Goal: Task Accomplishment & Management: Use online tool/utility

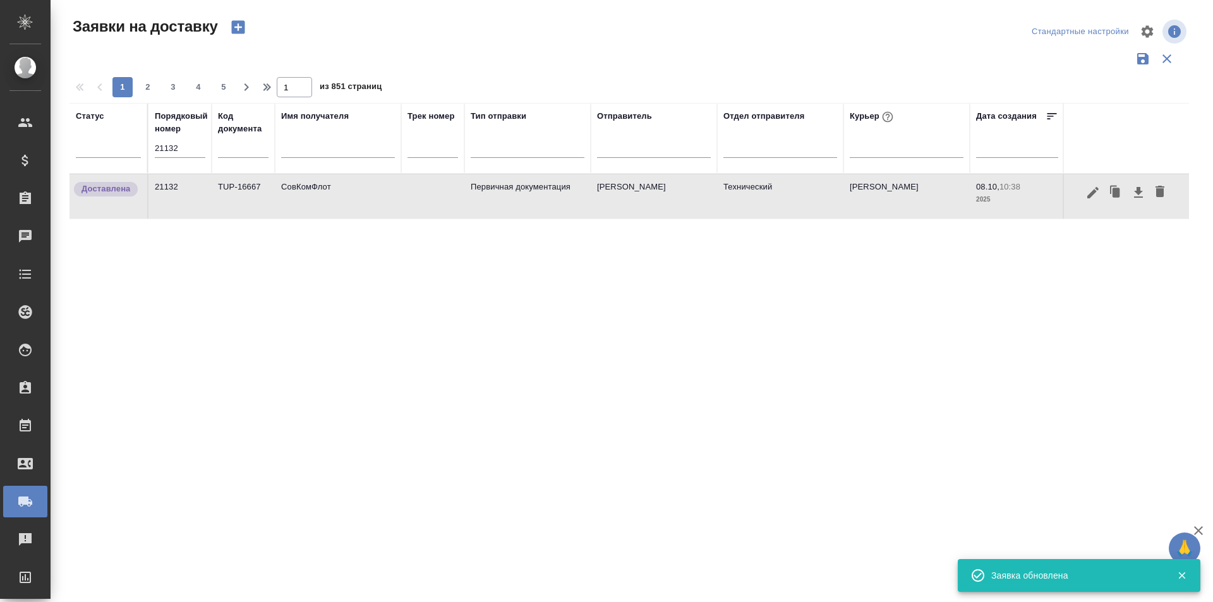
click at [188, 150] on input "21132" at bounding box center [180, 149] width 51 height 18
paste input "238"
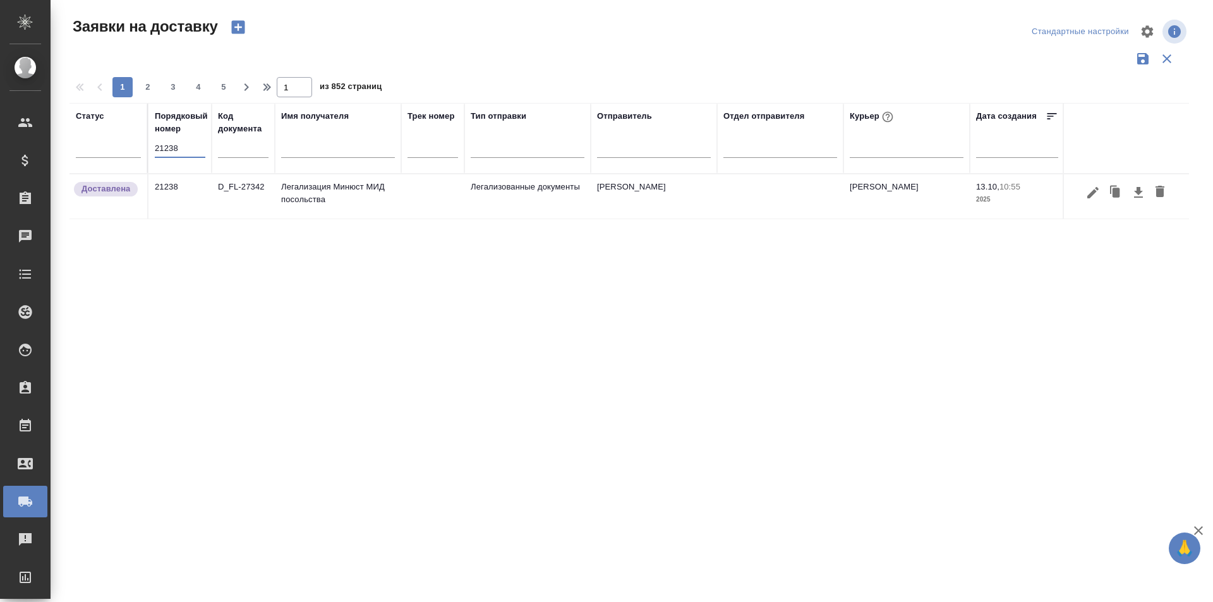
type input "21238"
click at [1098, 196] on icon "button" at bounding box center [1092, 192] width 15 height 15
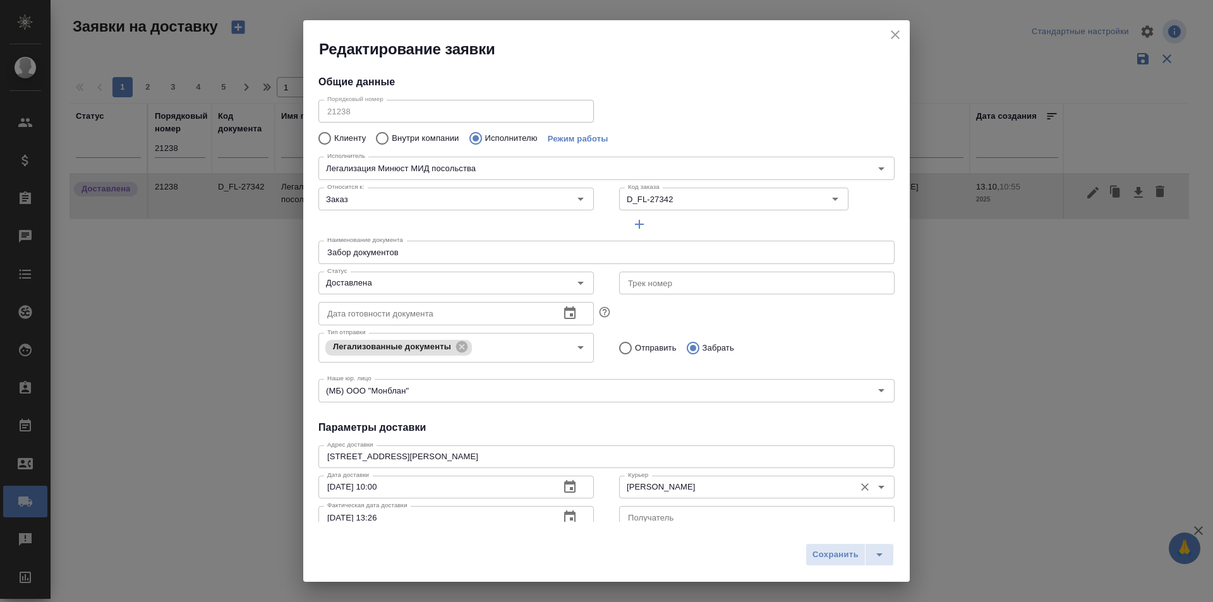
click at [699, 486] on input "[PERSON_NAME]" at bounding box center [736, 487] width 226 height 15
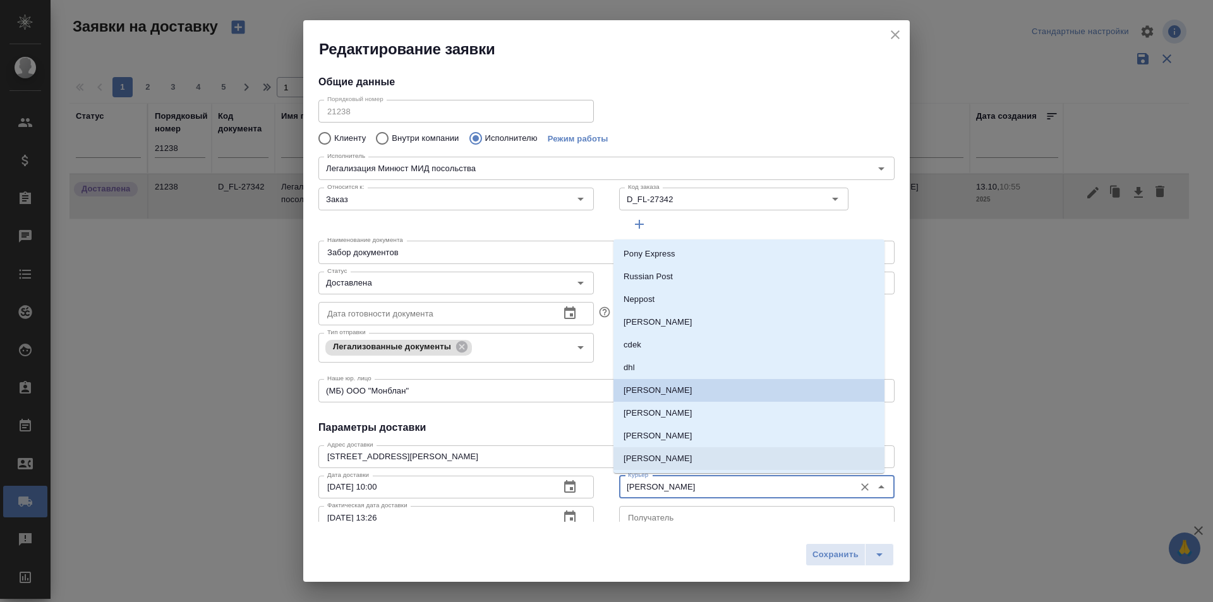
click at [711, 434] on li "[PERSON_NAME]" at bounding box center [748, 436] width 271 height 23
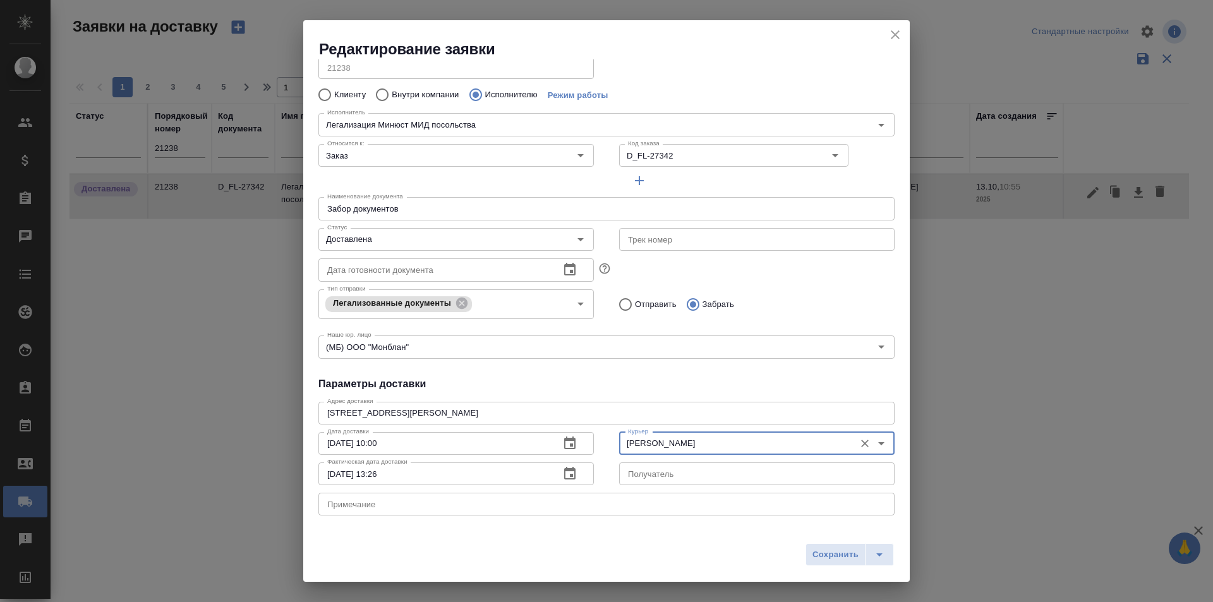
scroll to position [63, 0]
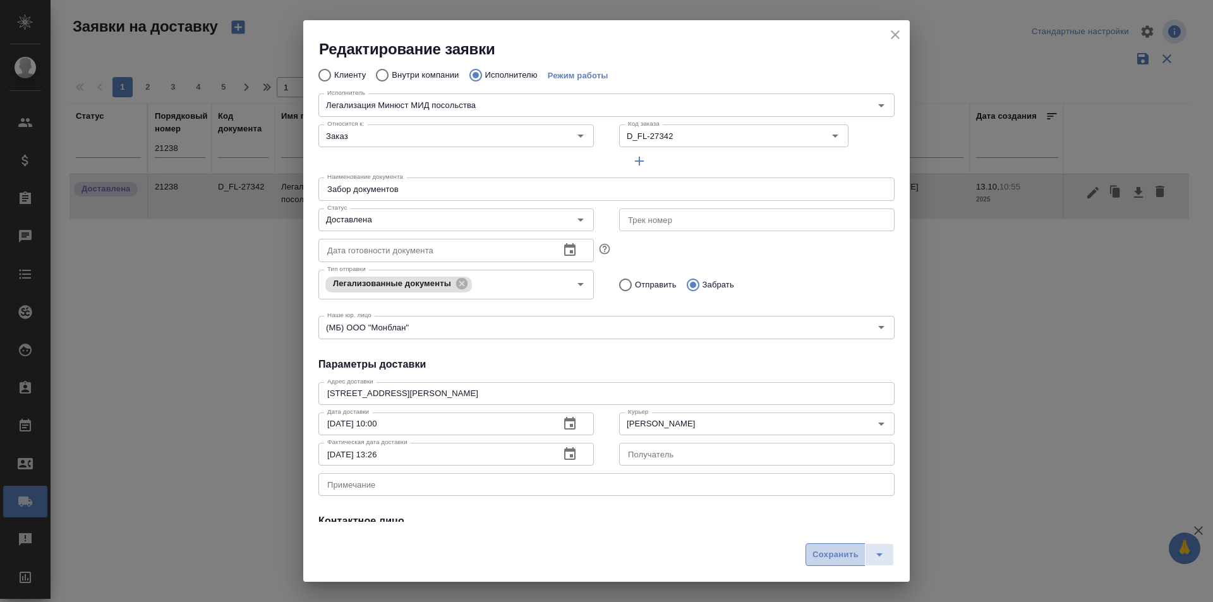
click at [807, 554] on button "Сохранить" at bounding box center [836, 554] width 60 height 23
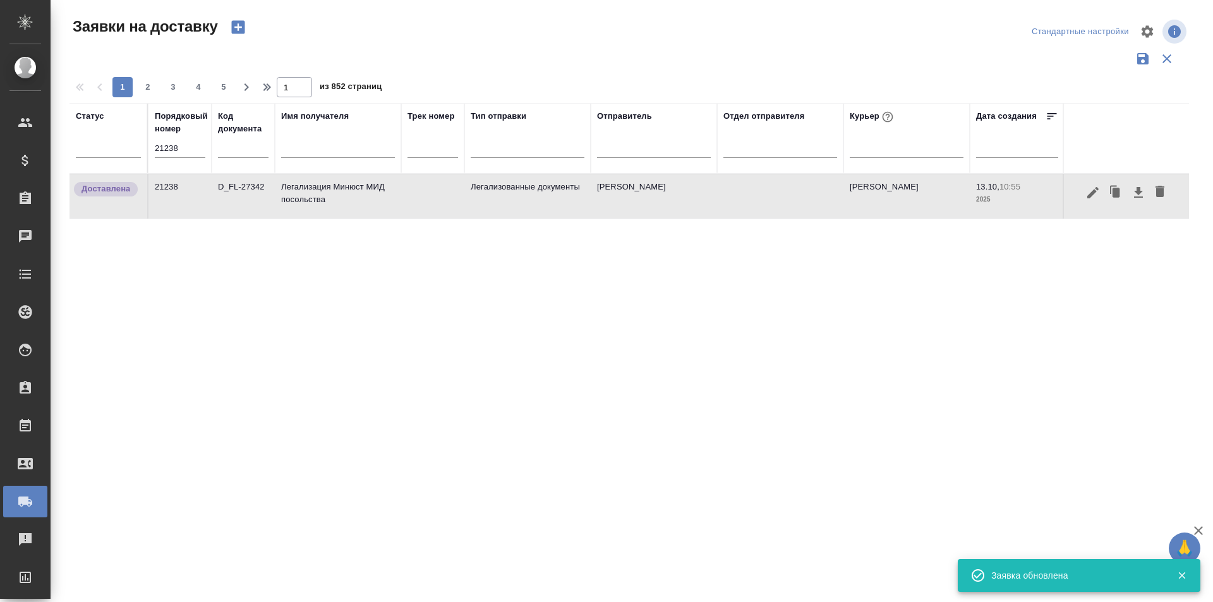
type input "[PERSON_NAME]"
click at [1096, 200] on icon "button" at bounding box center [1092, 192] width 15 height 15
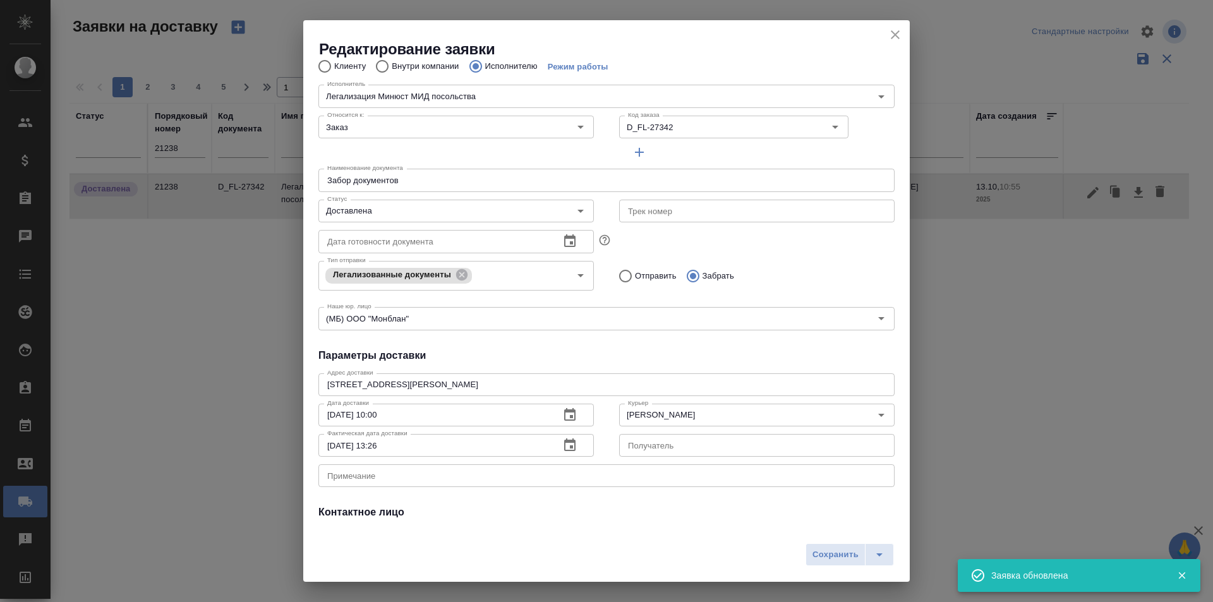
scroll to position [126, 0]
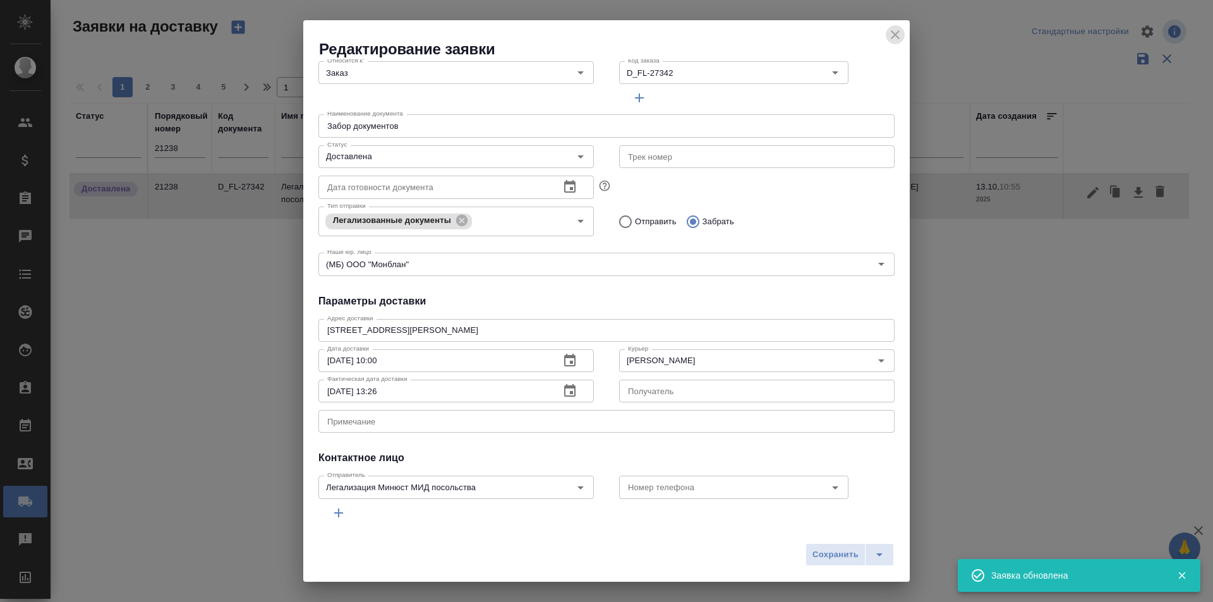
click at [893, 33] on icon "close" at bounding box center [895, 34] width 9 height 9
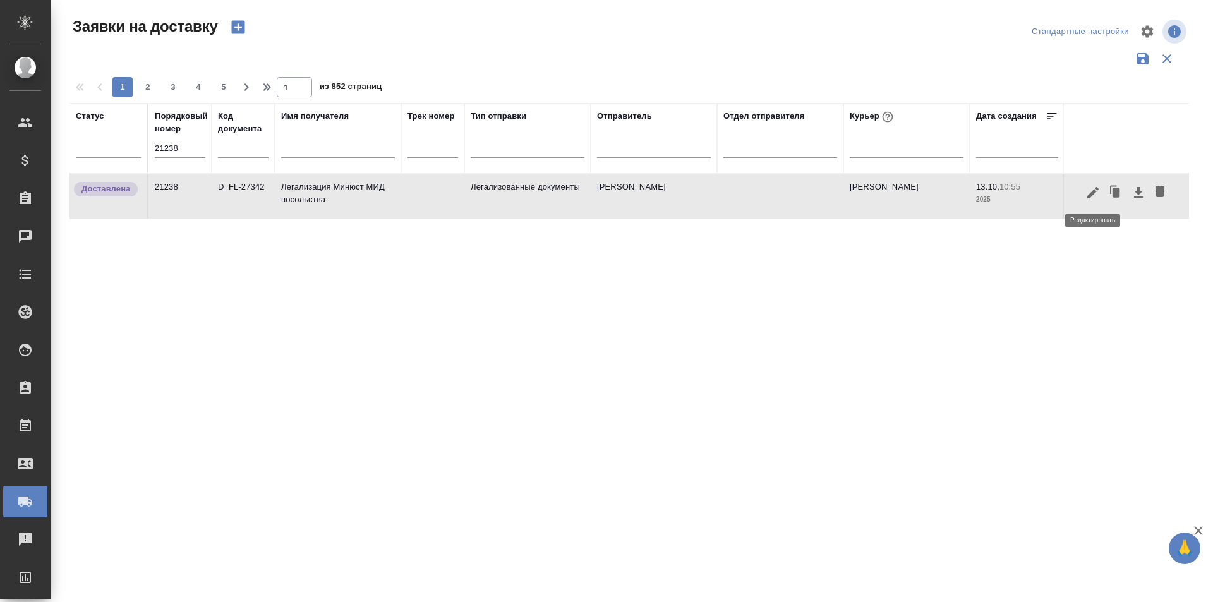
click at [1094, 196] on icon "button" at bounding box center [1092, 192] width 15 height 15
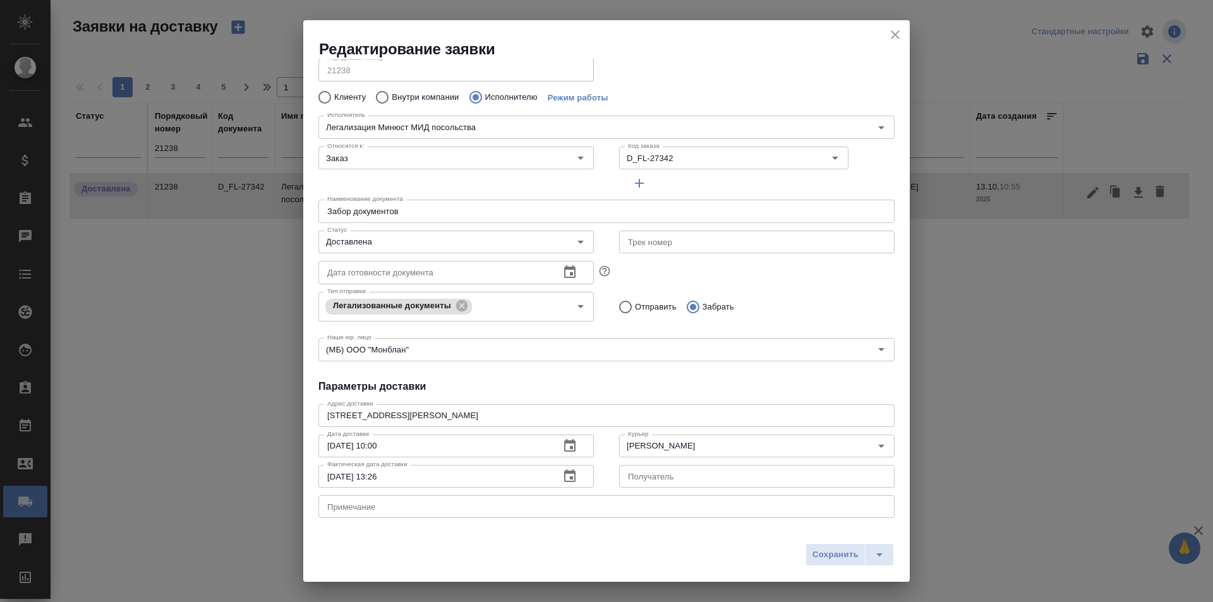
scroll to position [63, 0]
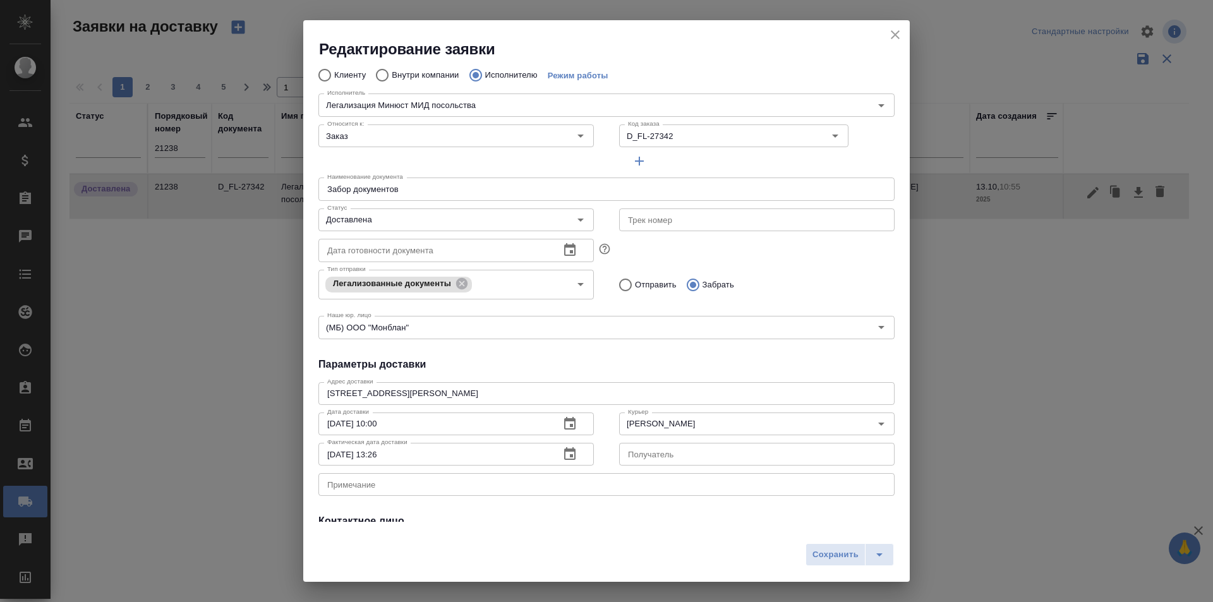
click at [888, 39] on icon "close" at bounding box center [895, 34] width 15 height 15
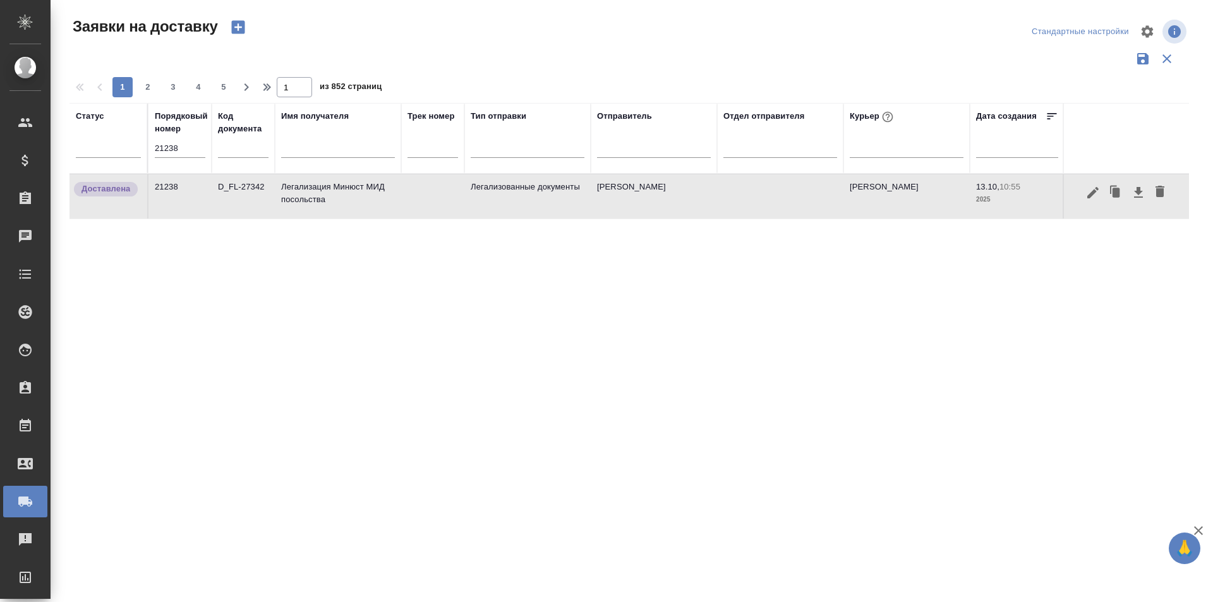
click at [1094, 193] on icon "button" at bounding box center [1092, 191] width 11 height 11
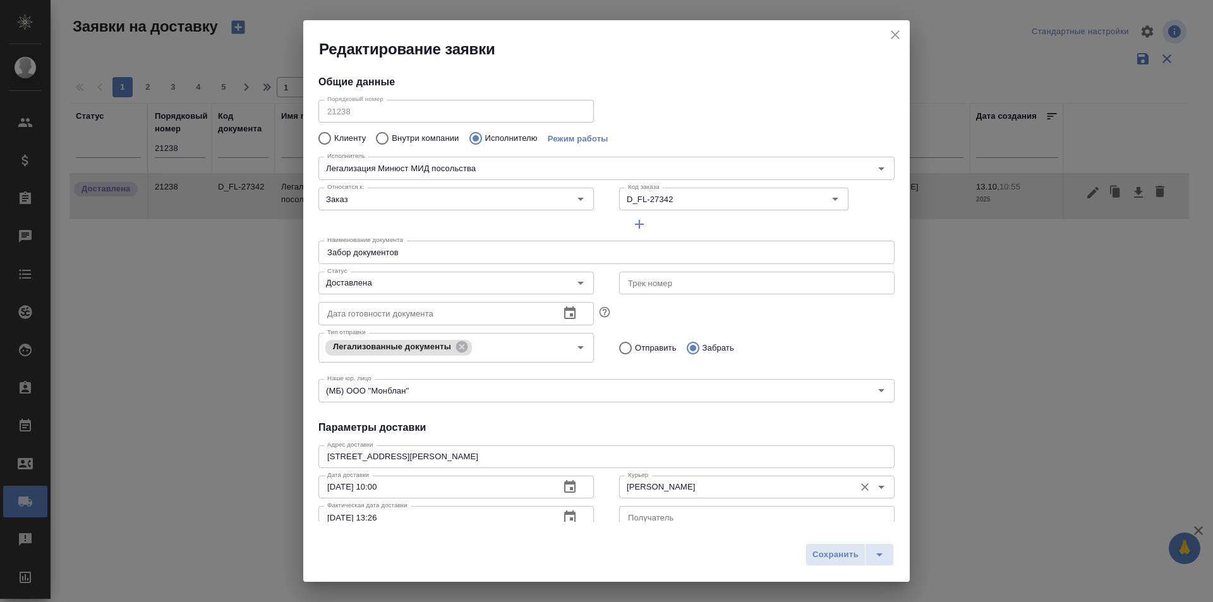
click at [684, 478] on div "Скляров Станислав Курьер" at bounding box center [756, 487] width 275 height 23
click at [692, 484] on input "[PERSON_NAME]" at bounding box center [736, 487] width 226 height 15
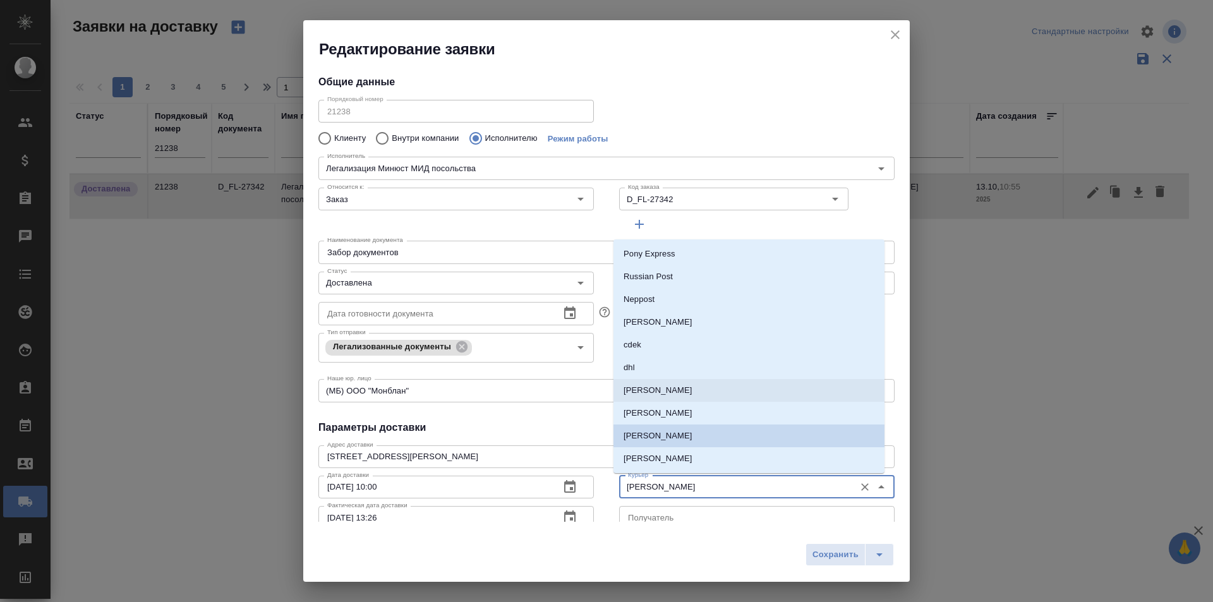
click at [667, 394] on p "[PERSON_NAME]" at bounding box center [658, 390] width 69 height 13
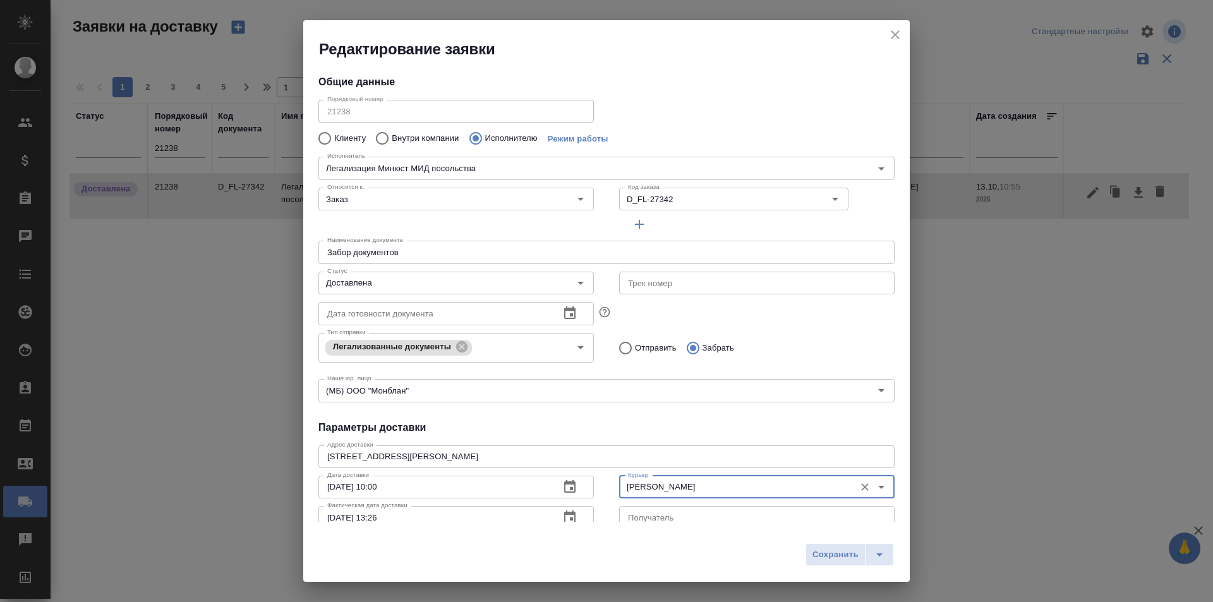
click at [836, 568] on div "Сохранить" at bounding box center [606, 559] width 606 height 45
click at [834, 562] on button "Сохранить" at bounding box center [836, 554] width 60 height 23
type input "[PERSON_NAME]"
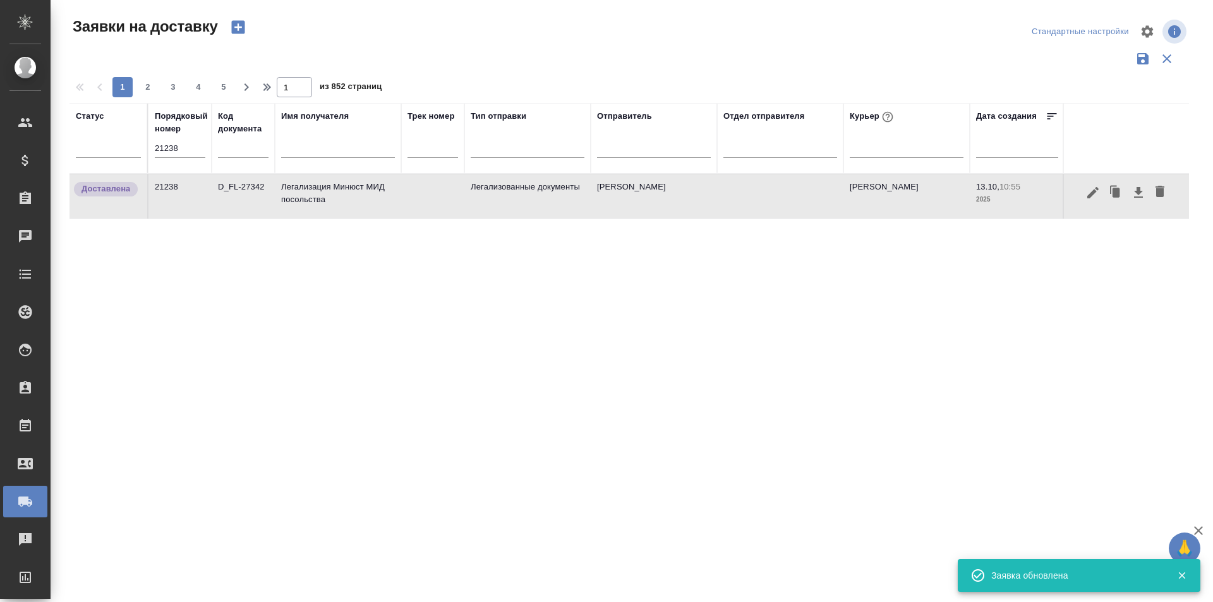
click at [473, 428] on div "Статус Порядковый номер 21238 Код документа Имя получателя Трек номер Тип отпра…" at bounding box center [628, 330] width 1119 height 455
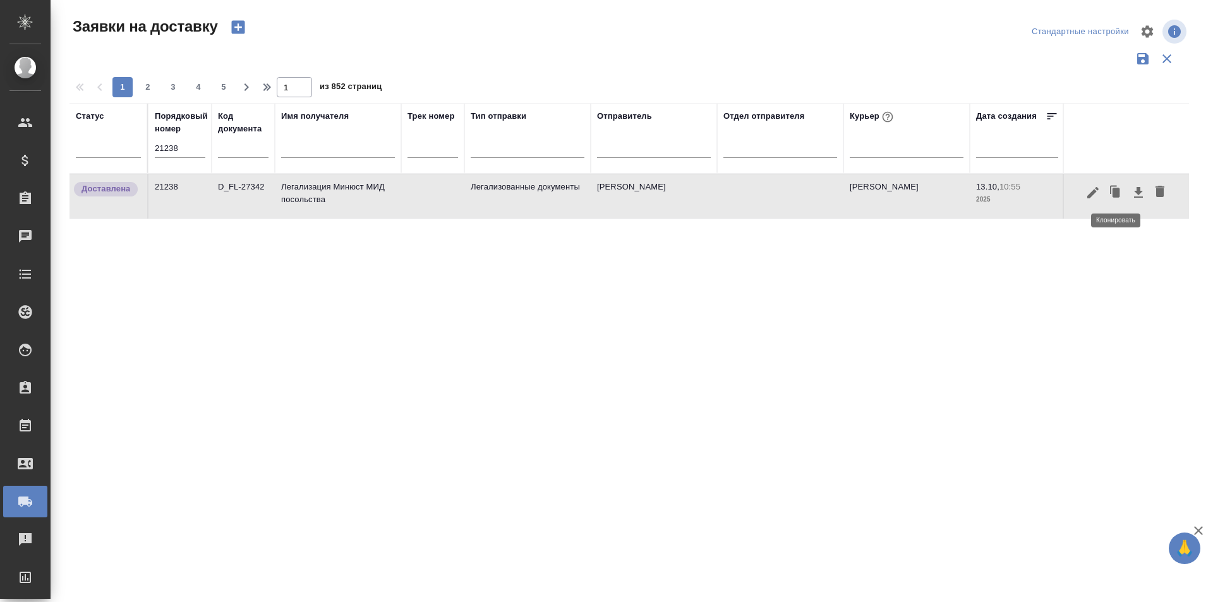
click at [1114, 193] on icon "button" at bounding box center [1117, 192] width 8 height 9
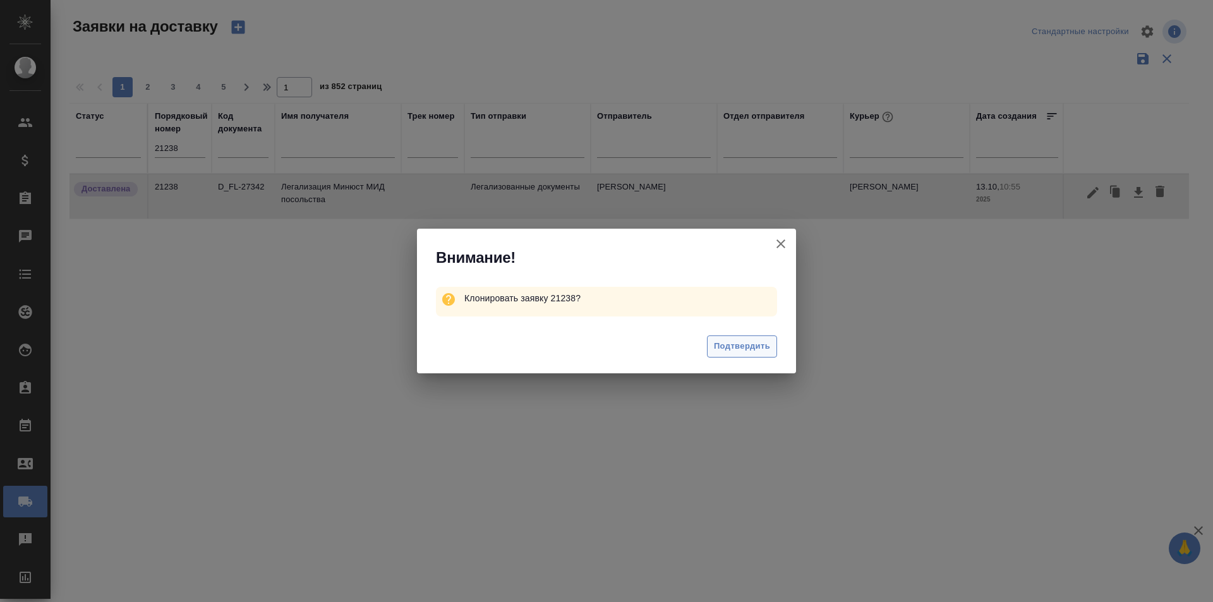
click at [763, 343] on span "Подтвердить" at bounding box center [742, 346] width 56 height 15
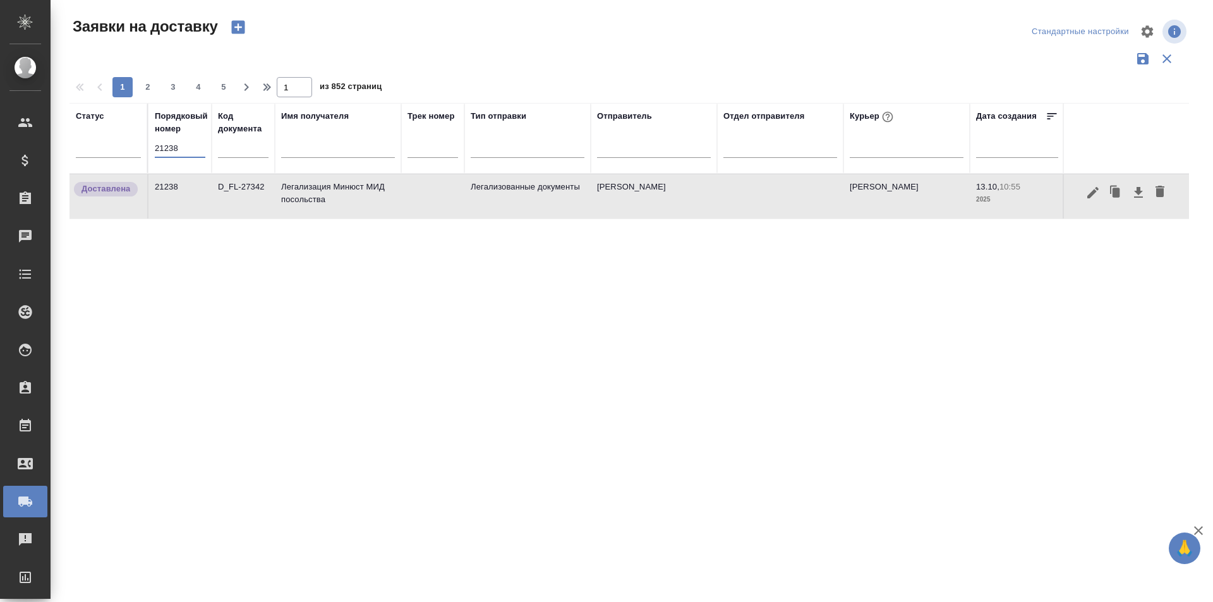
click at [191, 151] on input "21238" at bounding box center [180, 149] width 51 height 18
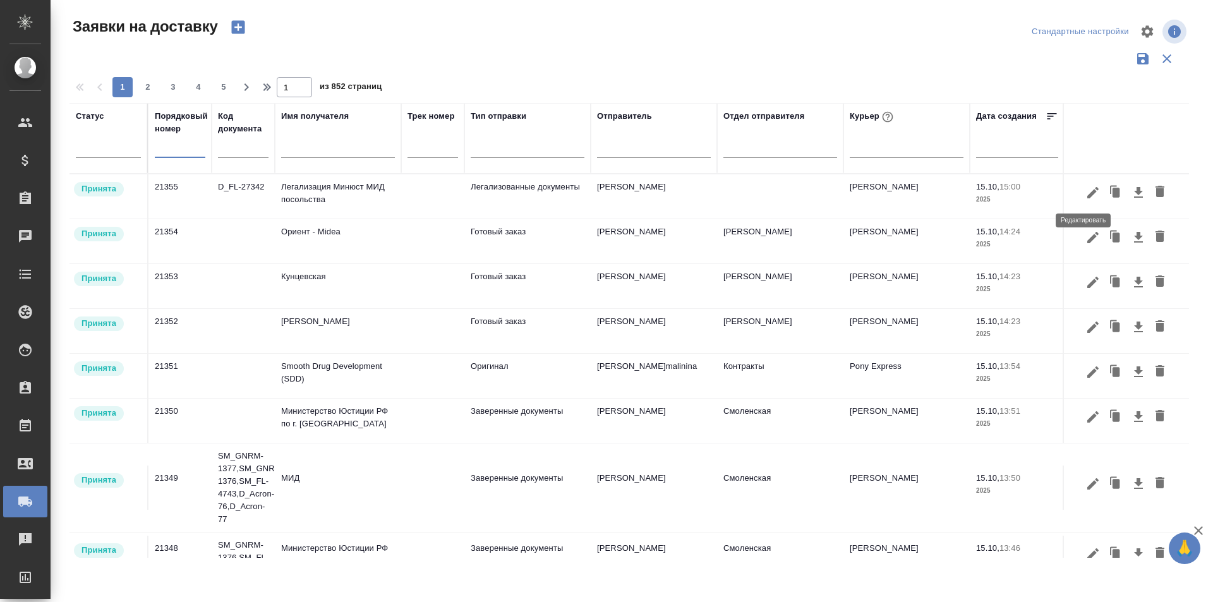
click at [1088, 202] on button "button" at bounding box center [1092, 193] width 21 height 24
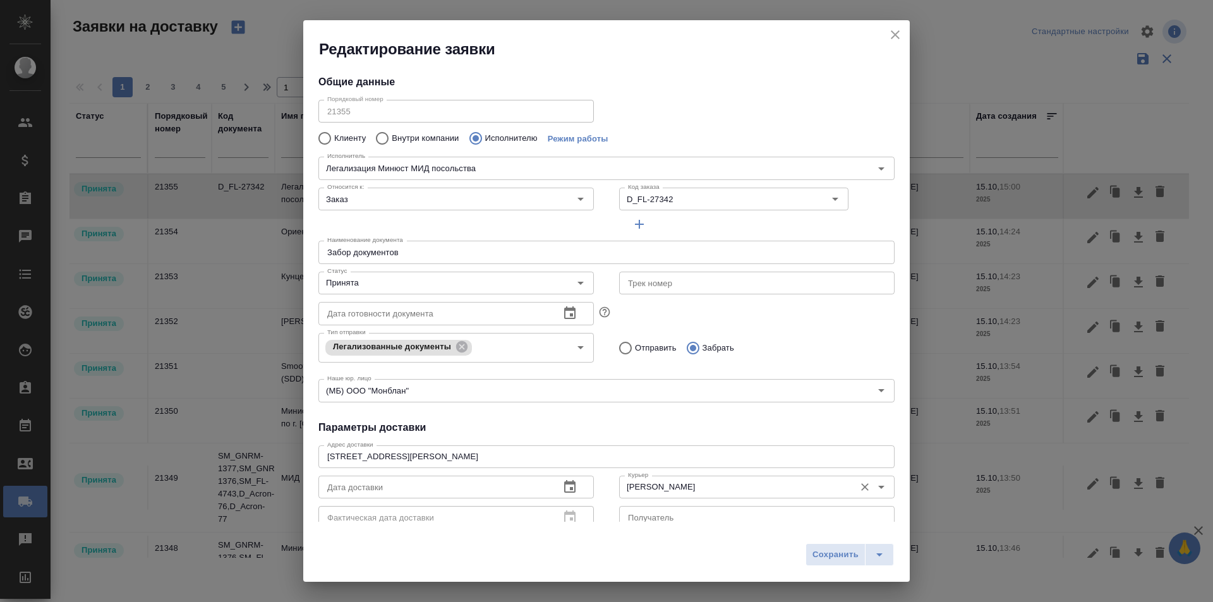
click at [639, 488] on input "[PERSON_NAME]" at bounding box center [736, 487] width 226 height 15
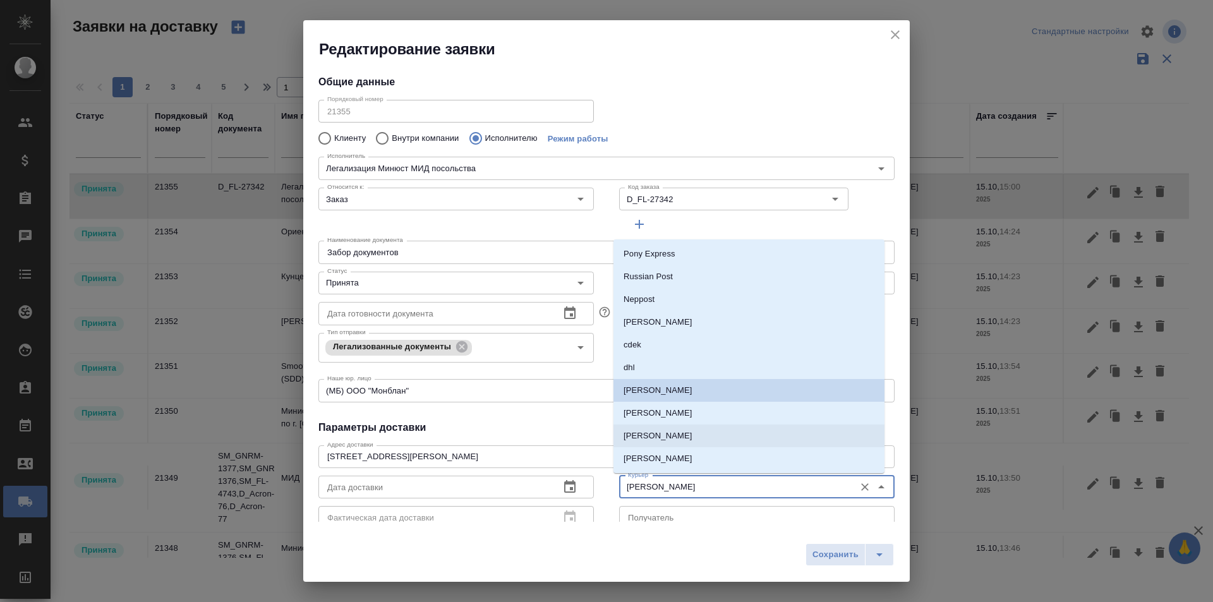
click at [680, 438] on p "[PERSON_NAME]" at bounding box center [658, 436] width 69 height 13
type input "[PERSON_NAME]"
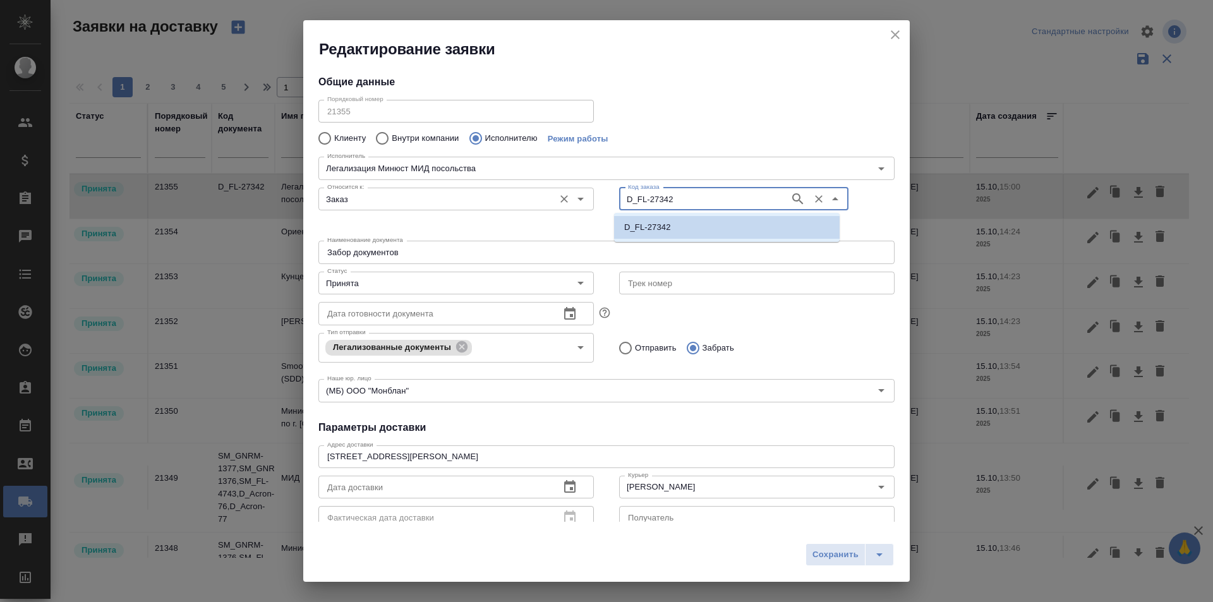
drag, startPoint x: 679, startPoint y: 194, endPoint x: 556, endPoint y: 195, distance: 122.6
click at [556, 195] on div "Относится к: Заказ Относится к: Код заказа D_FL-27342 Код заказа" at bounding box center [606, 209] width 601 height 78
paste input "SDR-161"
type input "D_SDR-161"
click at [676, 217] on li "D_SDR-161" at bounding box center [727, 227] width 226 height 23
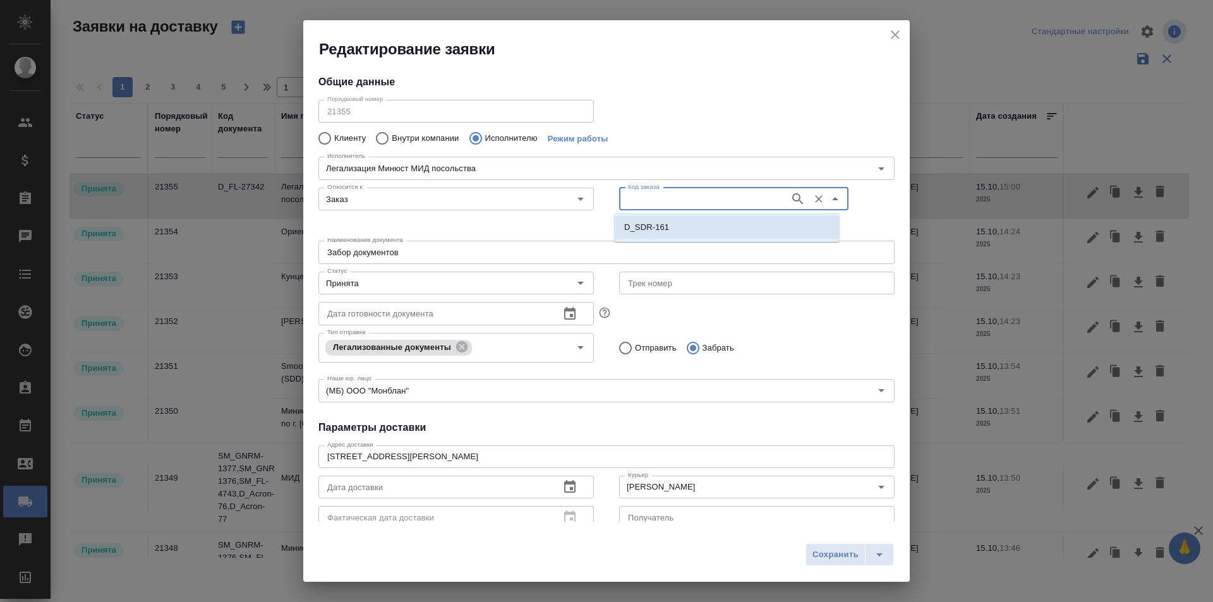
type input "D_SDR-161"
click at [465, 281] on input "Принята" at bounding box center [435, 282] width 226 height 15
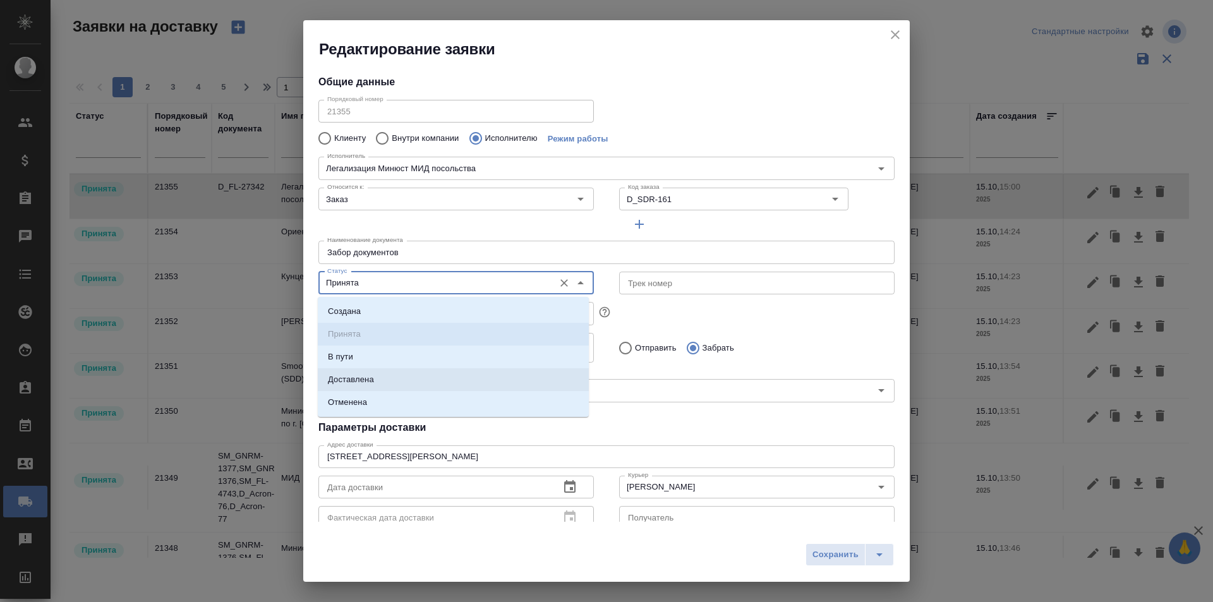
click at [380, 375] on li "Доставлена" at bounding box center [453, 379] width 271 height 23
type input "Доставлена"
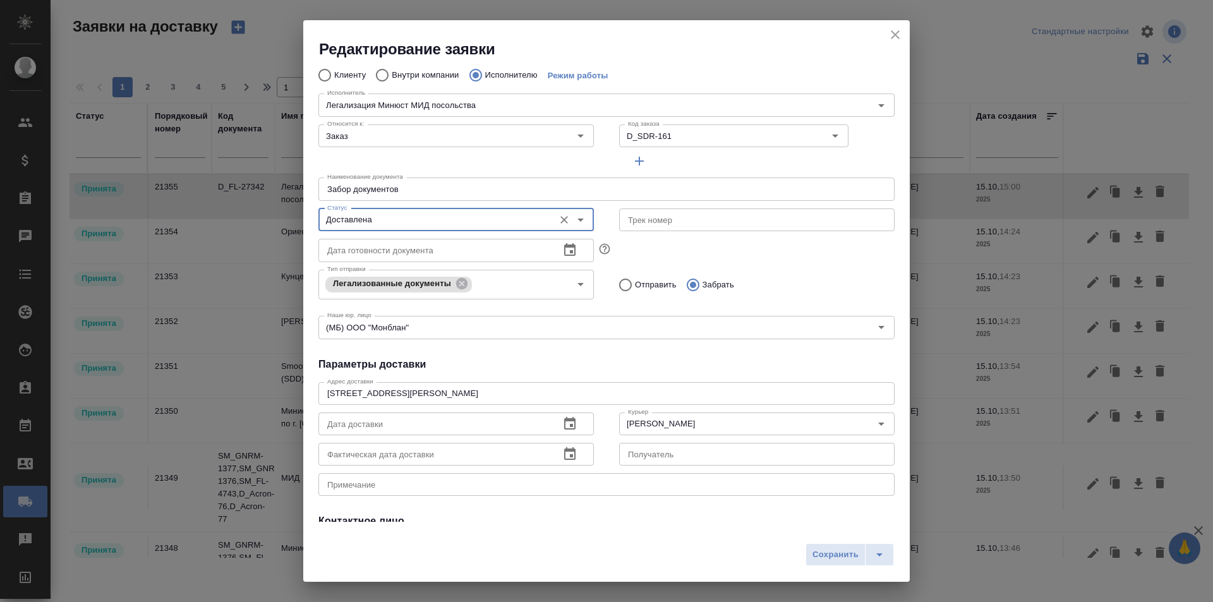
click at [562, 453] on icon "button" at bounding box center [569, 454] width 15 height 15
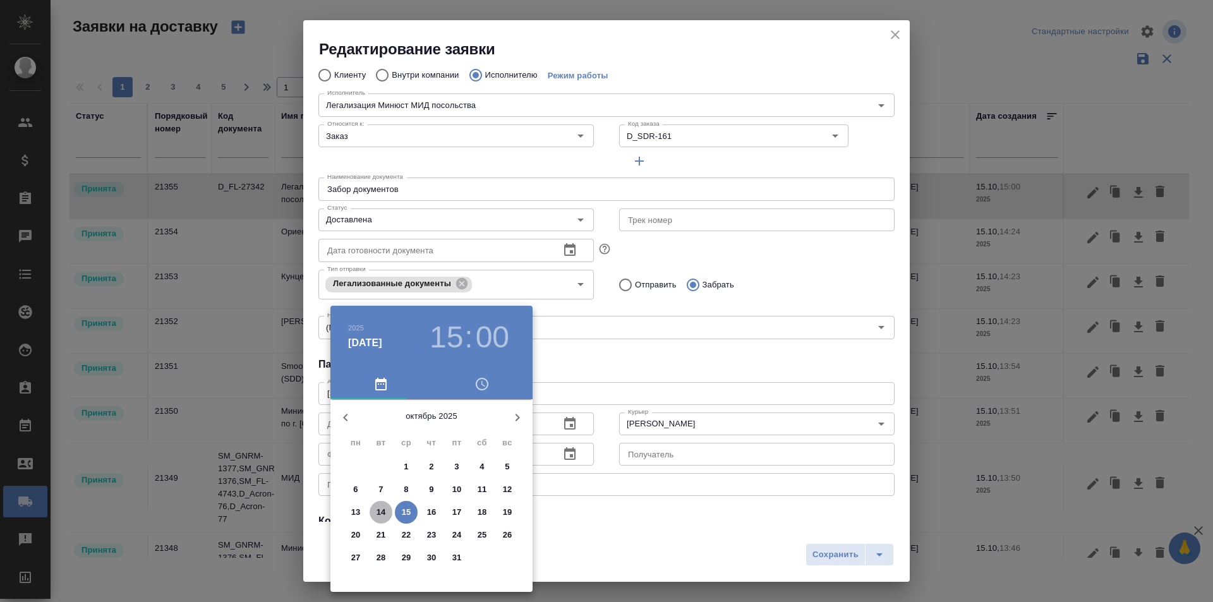
click at [385, 513] on p "14" at bounding box center [381, 512] width 9 height 13
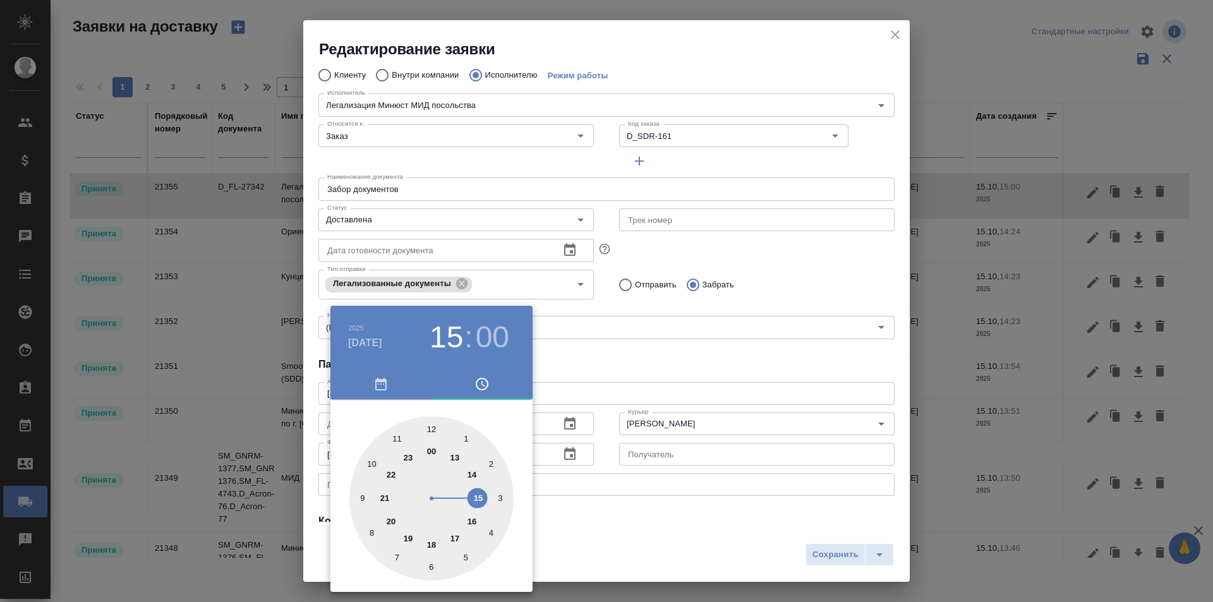
click at [376, 461] on div at bounding box center [431, 498] width 164 height 164
type input "14.10.2025 10:00"
click at [629, 353] on div at bounding box center [606, 301] width 1213 height 602
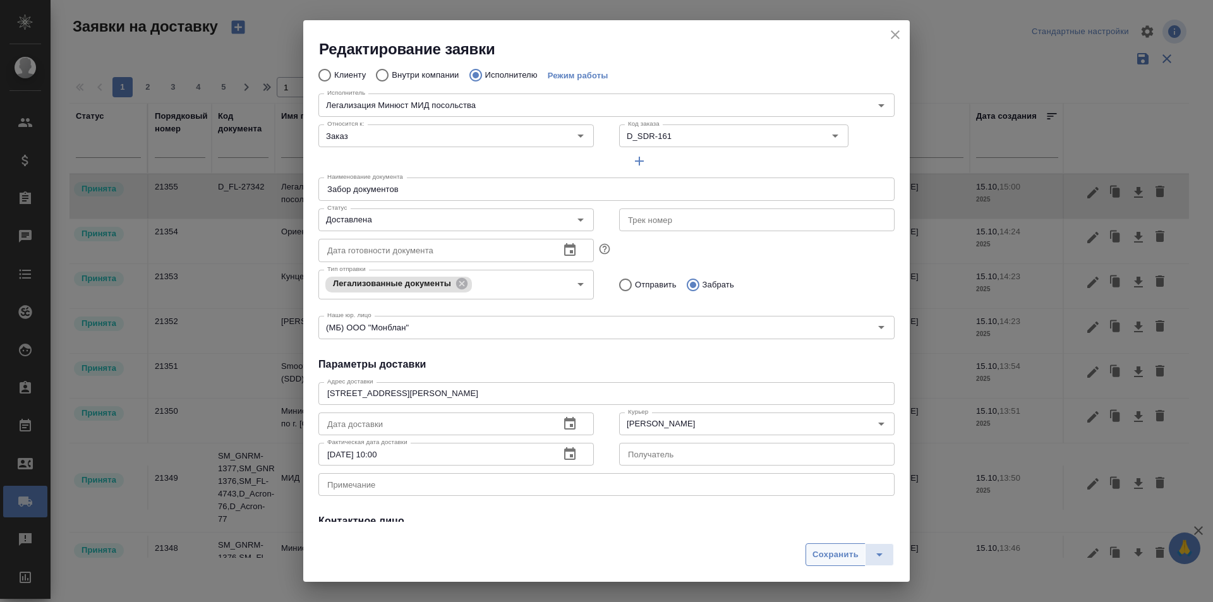
click at [824, 554] on span "Сохранить" at bounding box center [835, 555] width 46 height 15
